Goal: Find specific page/section: Find specific page/section

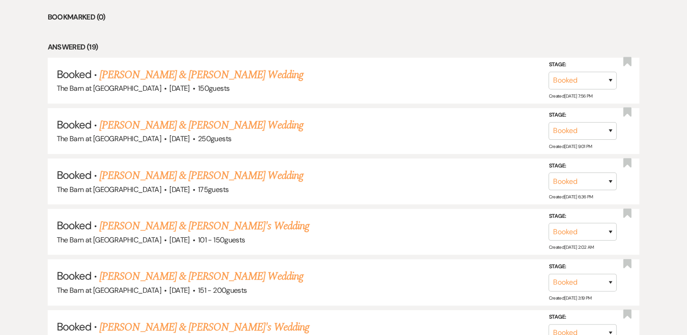
scroll to position [590, 0]
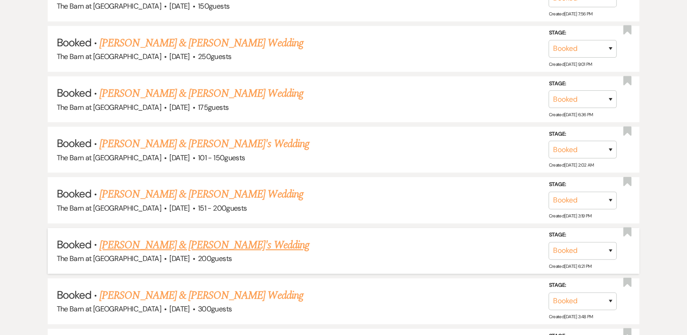
click at [162, 241] on link "[PERSON_NAME] & [PERSON_NAME]'s Wedding" at bounding box center [204, 245] width 210 height 16
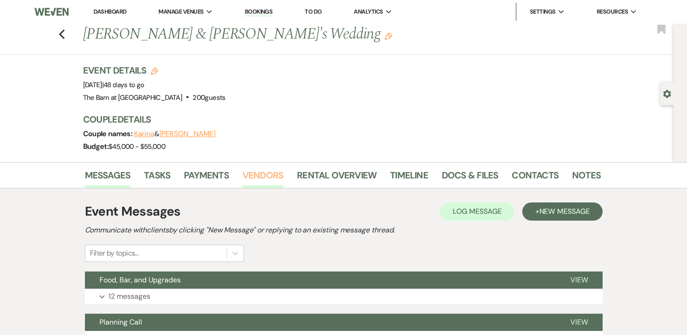
click at [260, 175] on link "Vendors" at bounding box center [262, 178] width 41 height 20
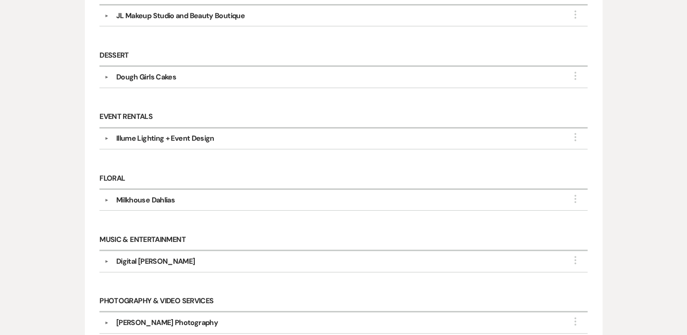
scroll to position [454, 0]
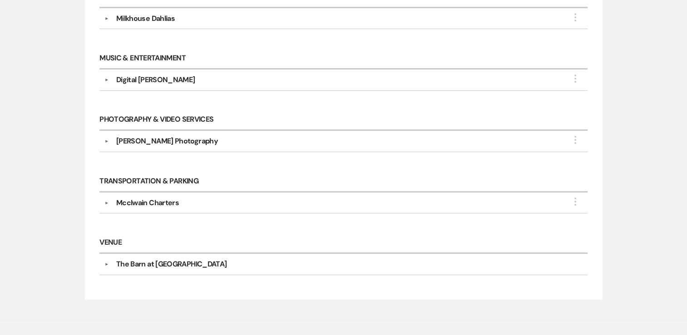
click at [104, 139] on button "▼" at bounding box center [106, 141] width 11 height 5
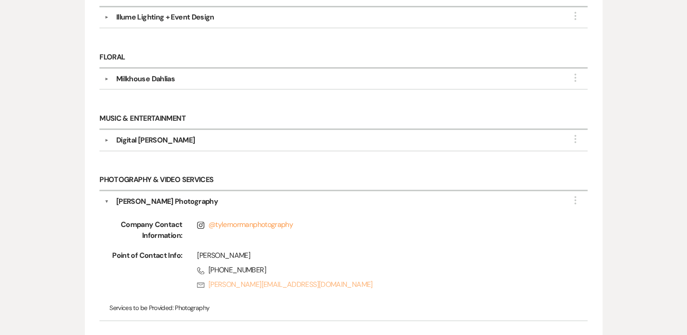
scroll to position [378, 0]
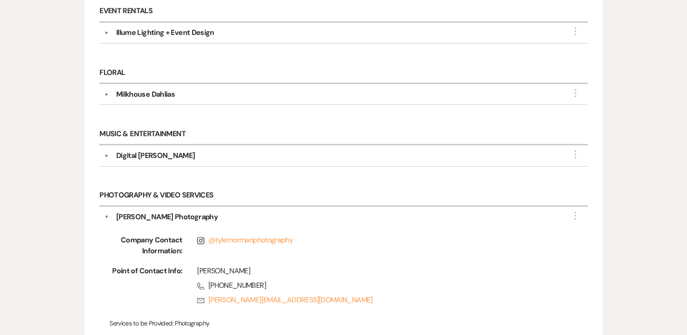
click at [106, 153] on button "▼" at bounding box center [106, 155] width 11 height 5
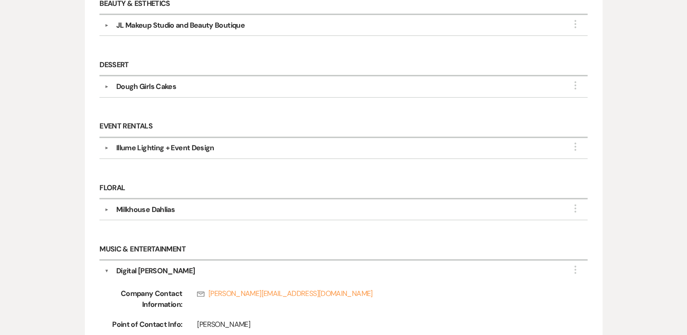
scroll to position [229, 0]
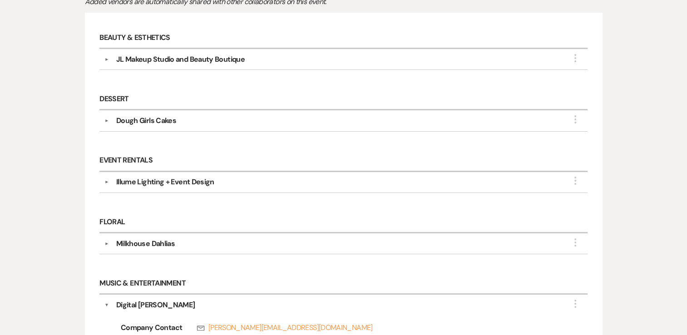
click at [107, 180] on button "▼" at bounding box center [106, 182] width 11 height 5
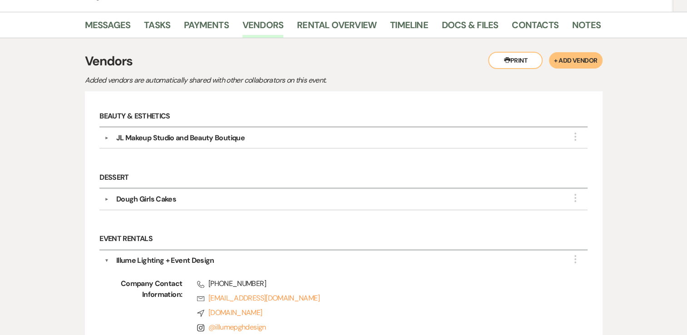
scroll to position [138, 0]
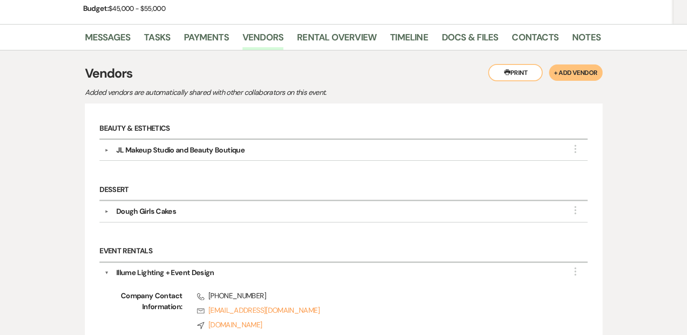
click at [104, 148] on button "▼" at bounding box center [106, 150] width 11 height 5
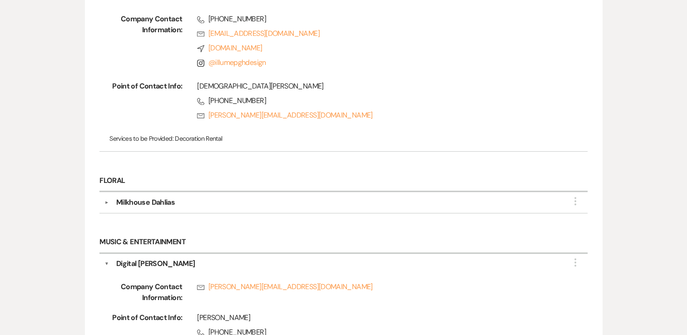
scroll to position [546, 0]
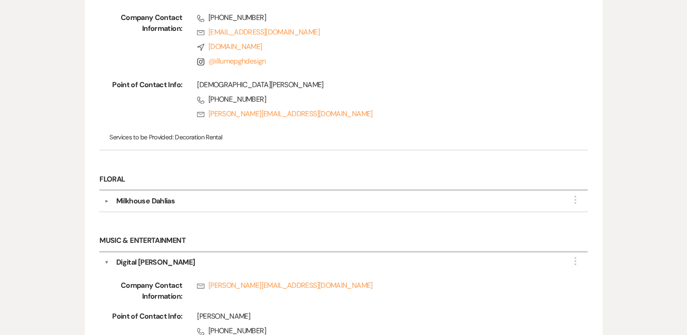
click at [106, 200] on button "▼" at bounding box center [106, 201] width 11 height 5
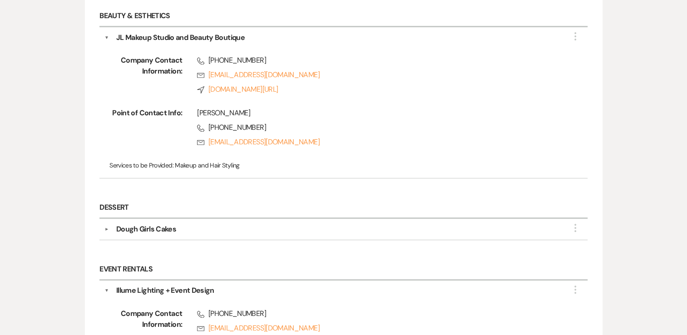
scroll to position [183, 0]
